Goal: Task Accomplishment & Management: Manage account settings

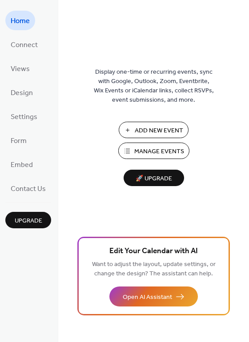
click at [142, 150] on span "Manage Events" at bounding box center [159, 151] width 50 height 9
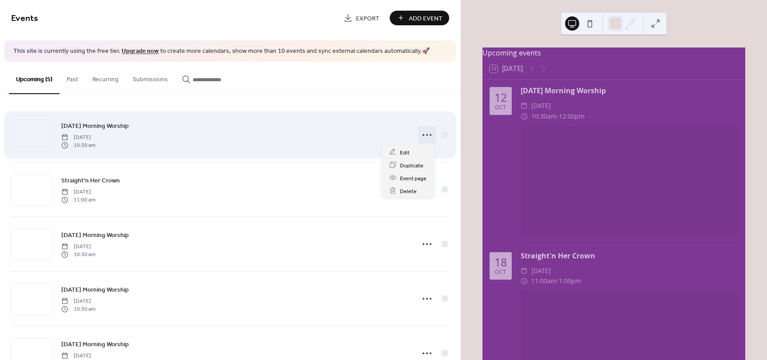
click at [420, 136] on icon at bounding box center [427, 135] width 14 height 14
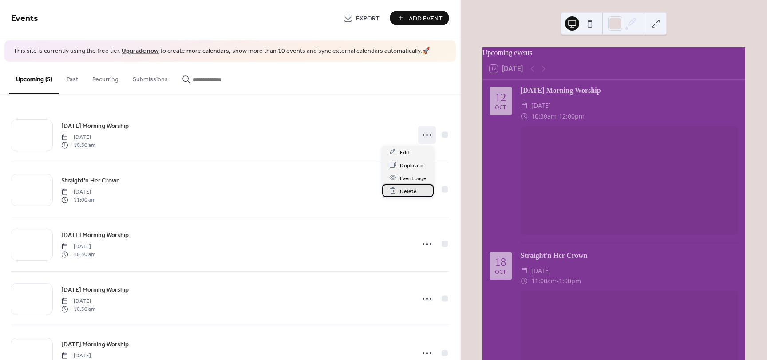
click at [404, 192] on span "Delete" at bounding box center [408, 190] width 17 height 9
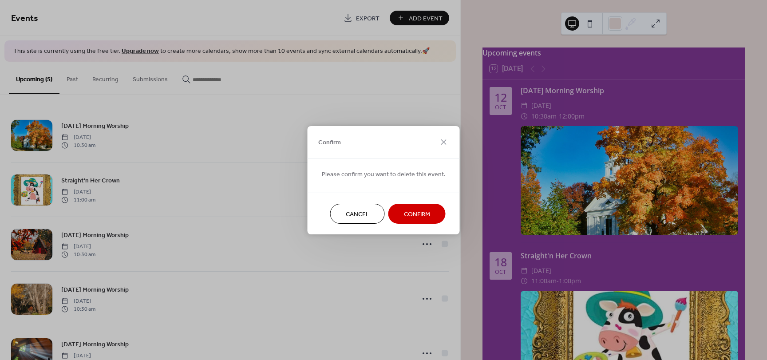
click at [406, 212] on span "Confirm" at bounding box center [417, 213] width 26 height 9
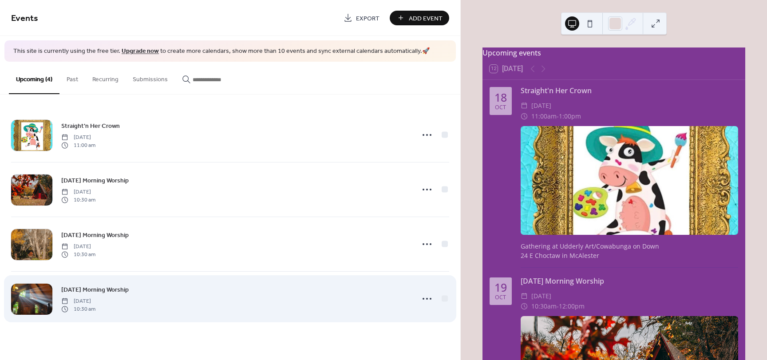
drag, startPoint x: 141, startPoint y: 293, endPoint x: 68, endPoint y: 300, distance: 73.0
drag, startPoint x: 68, startPoint y: 300, endPoint x: 432, endPoint y: 300, distance: 363.9
click at [432, 300] on icon at bounding box center [427, 299] width 14 height 14
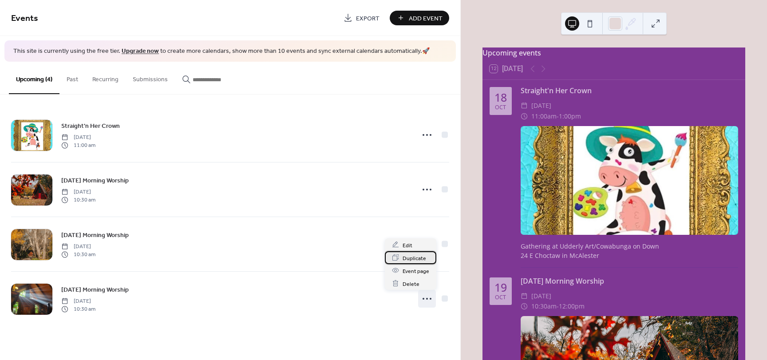
click at [410, 259] on span "Duplicate" at bounding box center [415, 257] width 24 height 9
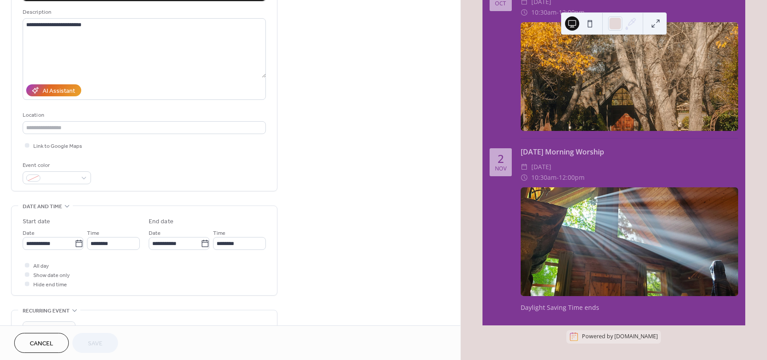
scroll to position [89, 0]
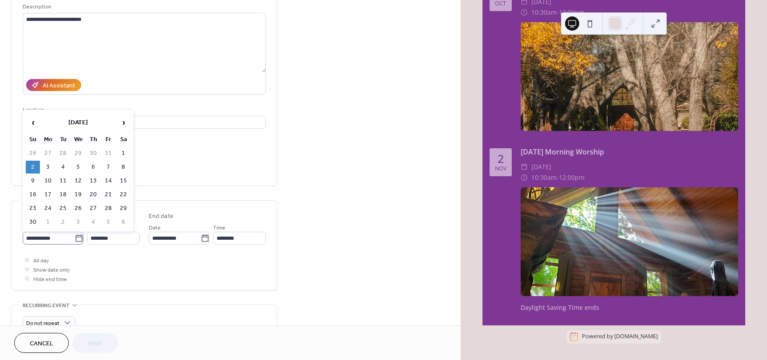
click at [80, 239] on icon at bounding box center [79, 238] width 9 height 9
click at [75, 239] on input "**********" at bounding box center [49, 238] width 52 height 13
click at [32, 180] on td "9" at bounding box center [33, 180] width 14 height 13
type input "**********"
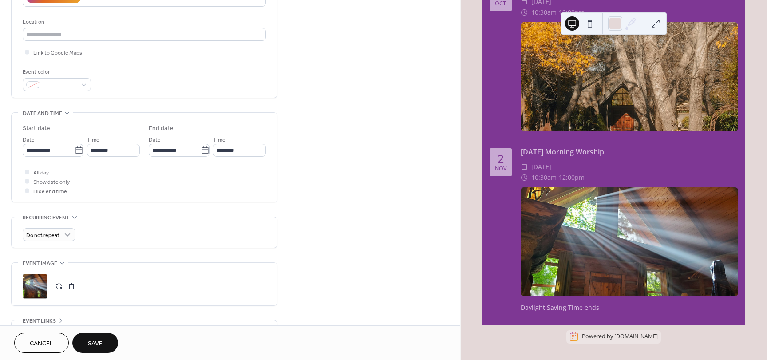
scroll to position [178, 0]
click at [60, 288] on button "button" at bounding box center [59, 285] width 12 height 12
click at [100, 341] on span "Save" at bounding box center [95, 343] width 15 height 9
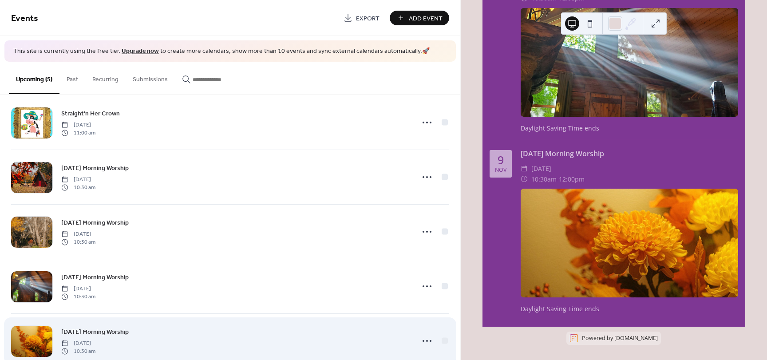
scroll to position [34, 0]
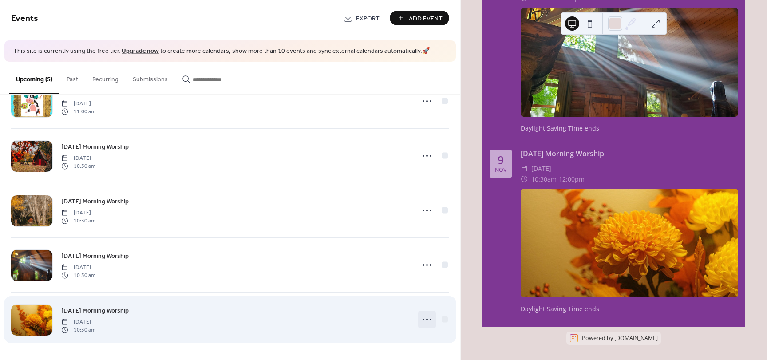
click at [424, 321] on icon at bounding box center [427, 319] width 14 height 14
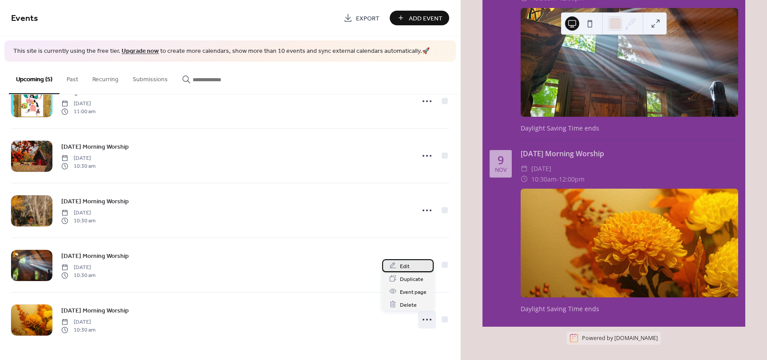
click at [405, 269] on span "Edit" at bounding box center [405, 265] width 10 height 9
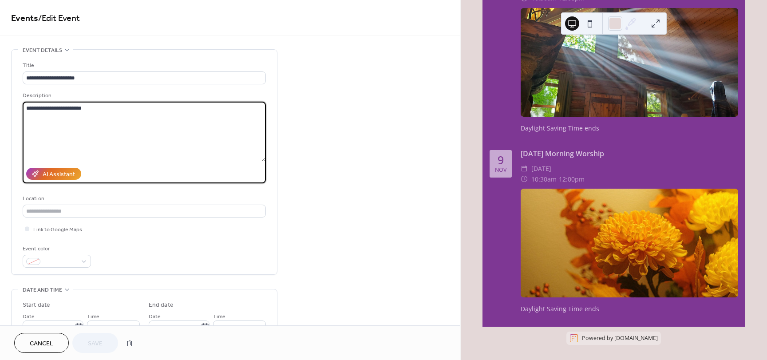
drag, startPoint x: 96, startPoint y: 111, endPoint x: -41, endPoint y: 108, distance: 136.7
click at [0, 108] on html "**********" at bounding box center [383, 180] width 767 height 360
click at [91, 341] on span "Save" at bounding box center [95, 343] width 15 height 9
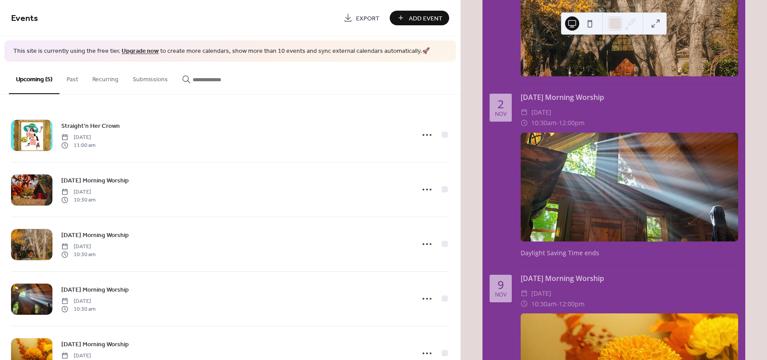
scroll to position [489, 0]
